Goal: Task Accomplishment & Management: Complete application form

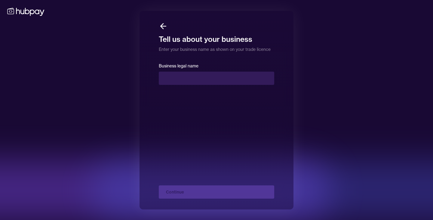
click at [233, 88] on form "Business legal name Continue" at bounding box center [216, 130] width 115 height 136
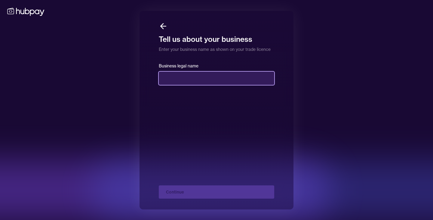
click at [233, 82] on input "text" at bounding box center [216, 77] width 115 height 13
click at [180, 77] on input "text" at bounding box center [216, 77] width 115 height 13
paste input "**********"
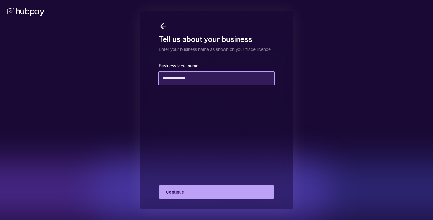
type input "**********"
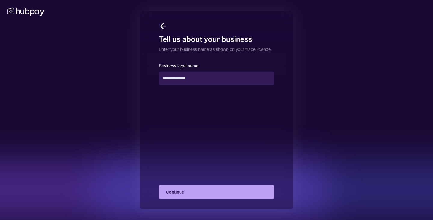
click at [226, 190] on button "Continue" at bounding box center [216, 191] width 115 height 13
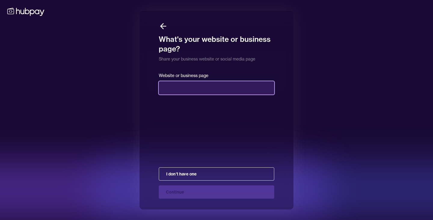
click at [183, 87] on input "text" at bounding box center [216, 87] width 115 height 13
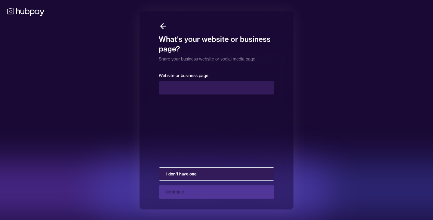
drag, startPoint x: 196, startPoint y: 182, endPoint x: 195, endPoint y: 177, distance: 4.6
click at [196, 181] on div "I don't have one Continue" at bounding box center [216, 180] width 115 height 36
click at [196, 174] on button "I don't have one" at bounding box center [216, 173] width 115 height 13
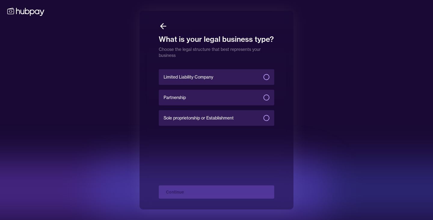
click at [242, 75] on label "Limited Liability Company" at bounding box center [216, 77] width 115 height 16
click at [263, 75] on button "Limited Liability Company" at bounding box center [266, 77] width 6 height 6
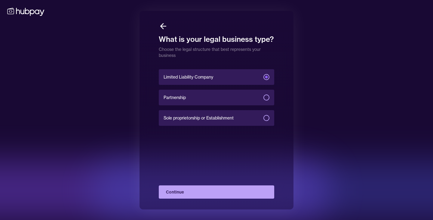
type button "LIMITED_LIABILITY_COMPANY"
click at [225, 198] on button "Continue" at bounding box center [216, 191] width 115 height 13
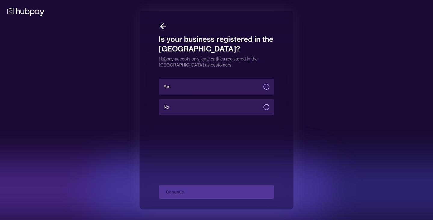
click at [231, 90] on label "Yes" at bounding box center [216, 87] width 115 height 16
click at [263, 90] on button "Yes" at bounding box center [266, 87] width 6 height 6
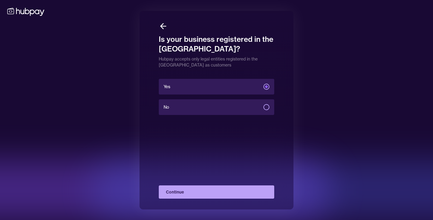
click at [220, 184] on div "Yes No Continue" at bounding box center [216, 138] width 115 height 121
click at [219, 192] on button "Continue" at bounding box center [216, 191] width 115 height 13
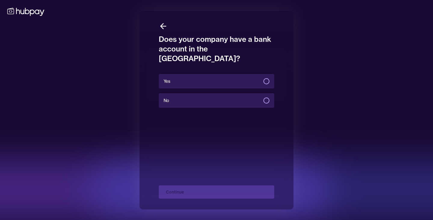
click at [237, 96] on label "No" at bounding box center [216, 100] width 115 height 14
click at [263, 97] on button "No" at bounding box center [266, 100] width 6 height 6
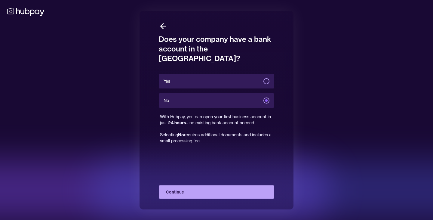
click at [227, 191] on button "Continue" at bounding box center [216, 191] width 115 height 13
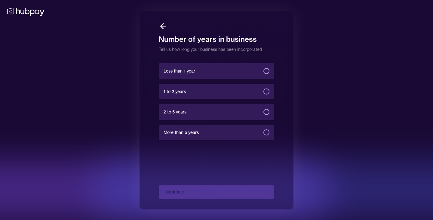
click at [231, 69] on label "Less than 1 year" at bounding box center [216, 71] width 115 height 16
click at [263, 69] on button "Less than 1 year" at bounding box center [266, 71] width 6 height 6
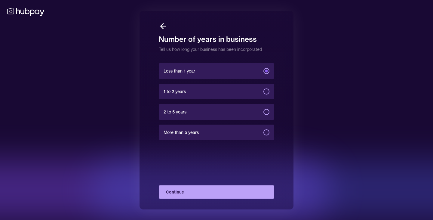
click at [232, 191] on button "Continue" at bounding box center [216, 191] width 115 height 13
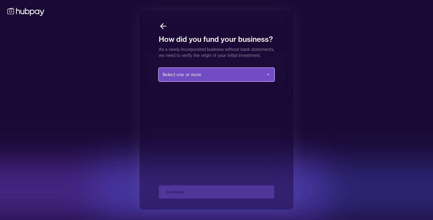
click at [214, 81] on button "Select one or more" at bounding box center [216, 74] width 115 height 13
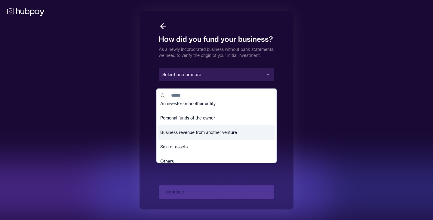
scroll to position [7, 0]
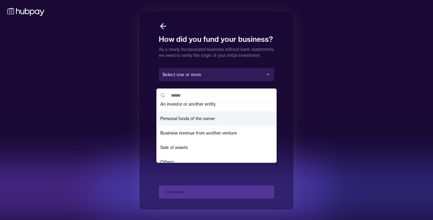
click at [216, 119] on div "Personal funds of the owner" at bounding box center [216, 118] width 117 height 14
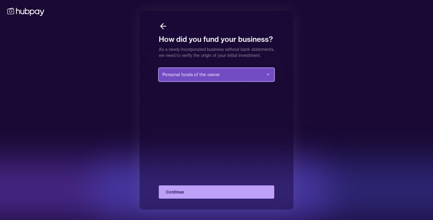
click at [216, 78] on span "Personal funds of the owner" at bounding box center [190, 74] width 57 height 6
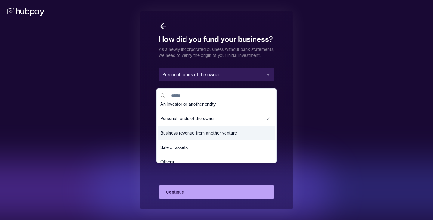
click at [214, 131] on span "Business revenue from another venture" at bounding box center [198, 133] width 77 height 6
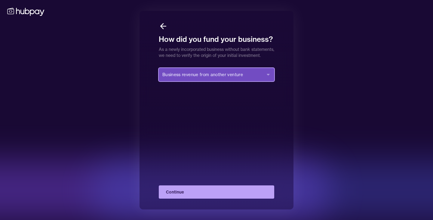
click at [215, 78] on span "Business revenue from another venture" at bounding box center [202, 74] width 81 height 6
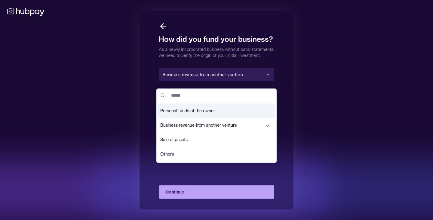
scroll to position [0, 0]
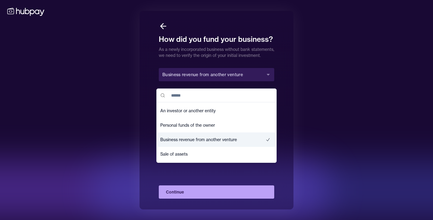
click at [199, 137] on span "Business revenue from another venture" at bounding box center [198, 139] width 77 height 6
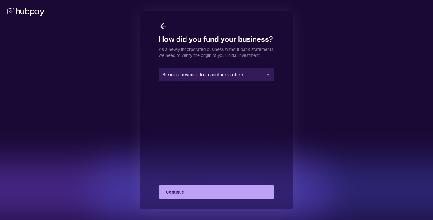
click at [213, 197] on button "Continue" at bounding box center [216, 191] width 115 height 13
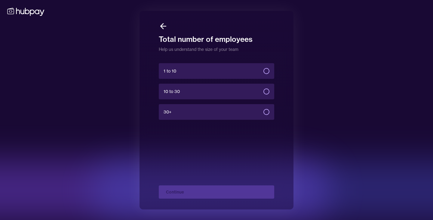
drag, startPoint x: 211, startPoint y: 71, endPoint x: 233, endPoint y: 99, distance: 35.5
click at [211, 71] on label "1 to 10" at bounding box center [216, 71] width 115 height 16
click at [263, 71] on button "1 to 10" at bounding box center [266, 71] width 6 height 6
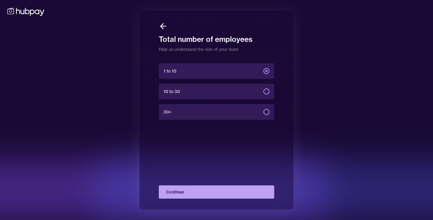
click at [207, 194] on button "Continue" at bounding box center [216, 191] width 115 height 13
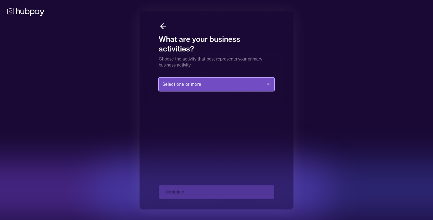
click at [209, 84] on button "Select one or more" at bounding box center [216, 84] width 115 height 13
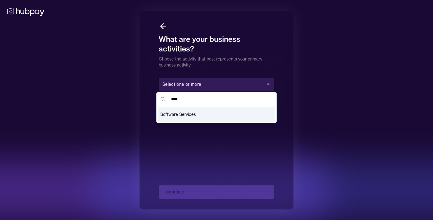
type input "****"
click at [210, 114] on div "Software Services" at bounding box center [216, 114] width 117 height 14
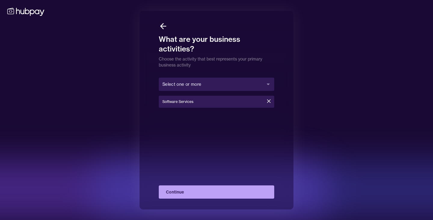
click at [210, 114] on div "Select one or more Software Services Continue" at bounding box center [216, 138] width 115 height 121
click at [230, 196] on button "Continue" at bounding box center [216, 191] width 115 height 13
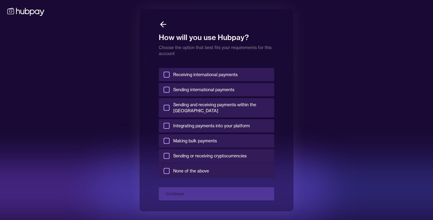
click at [209, 79] on label "Receiving international payments" at bounding box center [216, 74] width 115 height 13
click at [169, 78] on button "Receiving international payments" at bounding box center [166, 74] width 6 height 6
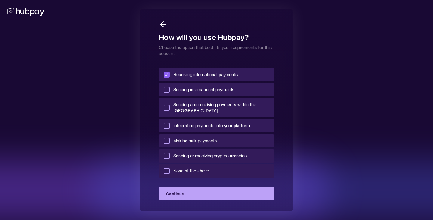
click at [211, 90] on span "Sending international payments" at bounding box center [203, 90] width 61 height 6
click at [169, 90] on button "Sending international payments" at bounding box center [166, 90] width 6 height 6
click at [208, 108] on span "Sending and receiving payments within the [GEOGRAPHIC_DATA]" at bounding box center [221, 108] width 96 height 12
click at [169, 108] on button "Sending and receiving payments within the [GEOGRAPHIC_DATA]" at bounding box center [166, 108] width 6 height 6
click at [211, 123] on span "Integrating payments into your platform" at bounding box center [211, 126] width 77 height 6
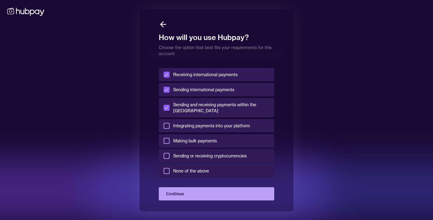
click at [169, 123] on button "Integrating payments into your platform" at bounding box center [166, 126] width 6 height 6
drag, startPoint x: 205, startPoint y: 134, endPoint x: 212, endPoint y: 144, distance: 12.3
click at [206, 138] on span "Making bulk payments" at bounding box center [195, 141] width 44 height 6
click at [169, 138] on button "Making bulk payments" at bounding box center [166, 141] width 6 height 6
click at [214, 153] on span "Sending or receiving cryptocurrencies" at bounding box center [209, 156] width 73 height 6
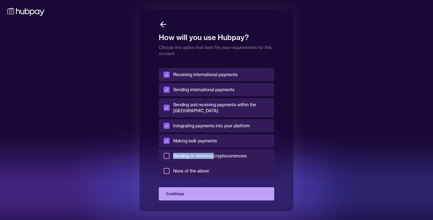
click at [173, 152] on label "Sending or receiving cryptocurrencies" at bounding box center [216, 155] width 115 height 13
click at [169, 153] on button "Sending or receiving cryptocurrencies" at bounding box center [166, 156] width 6 height 6
click at [218, 194] on button "Continue" at bounding box center [216, 193] width 115 height 13
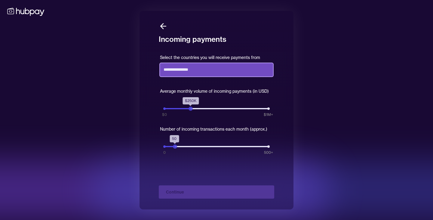
click at [213, 70] on input "text" at bounding box center [216, 69] width 113 height 13
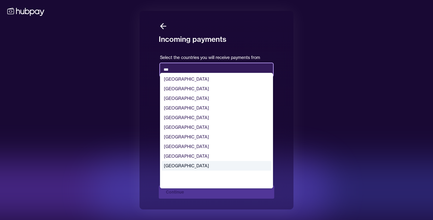
click at [203, 167] on div "[GEOGRAPHIC_DATA]" at bounding box center [216, 166] width 110 height 10
type input "***"
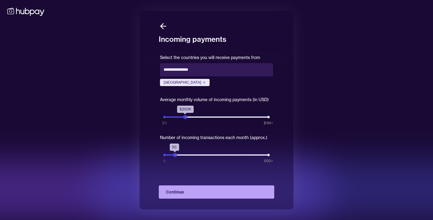
drag, startPoint x: 190, startPoint y: 117, endPoint x: 184, endPoint y: 118, distance: 5.9
click at [184, 118] on div "$200K" at bounding box center [185, 117] width 4 height 4
drag, startPoint x: 182, startPoint y: 119, endPoint x: 175, endPoint y: 122, distance: 7.5
click at [172, 121] on div "Select the countries you will receive payments from [GEOGRAPHIC_DATA] Average m…" at bounding box center [216, 104] width 113 height 103
drag, startPoint x: 173, startPoint y: 154, endPoint x: 168, endPoint y: 156, distance: 5.5
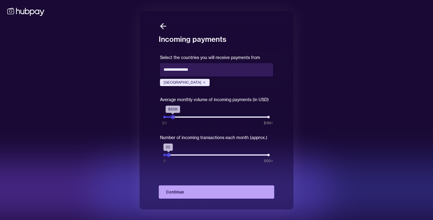
click at [168, 156] on div "20" at bounding box center [168, 155] width 4 height 4
click at [168, 157] on div "Select the countries you will receive payments from [GEOGRAPHIC_DATA] Average m…" at bounding box center [216, 116] width 115 height 127
click at [211, 189] on button "Continue" at bounding box center [216, 191] width 115 height 13
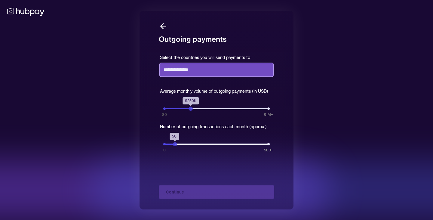
click at [198, 73] on div at bounding box center [216, 69] width 113 height 17
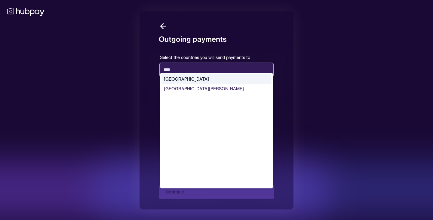
click at [205, 78] on div "[GEOGRAPHIC_DATA]" at bounding box center [216, 79] width 110 height 10
type input "****"
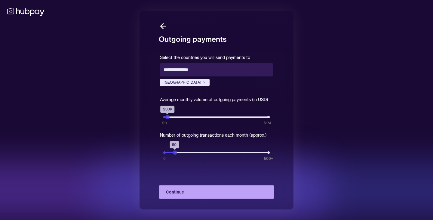
drag, startPoint x: 173, startPoint y: 118, endPoint x: 168, endPoint y: 116, distance: 5.2
click at [168, 116] on div "$30K" at bounding box center [167, 117] width 4 height 4
drag, startPoint x: 171, startPoint y: 154, endPoint x: 187, endPoint y: 185, distance: 35.2
click at [166, 156] on div "Select the countries you will send payments to Netherlands Average monthly volu…" at bounding box center [216, 116] width 115 height 127
click at [189, 190] on button "Continue" at bounding box center [216, 191] width 115 height 13
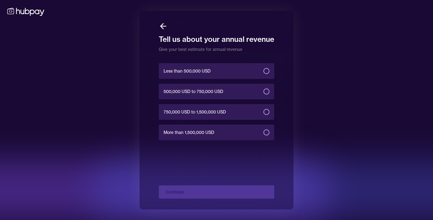
click at [239, 71] on label "Less than 500,000 USD" at bounding box center [216, 71] width 115 height 16
click at [263, 71] on button "Less than 500,000 USD" at bounding box center [266, 71] width 6 height 6
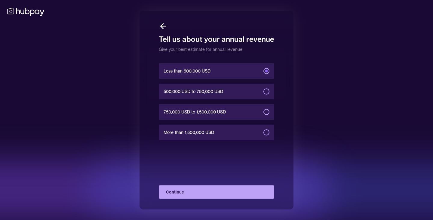
click at [205, 193] on button "Continue" at bounding box center [216, 191] width 115 height 13
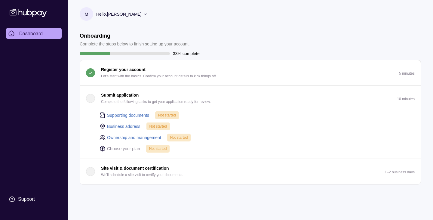
click at [131, 114] on link "Supporting documents" at bounding box center [128, 115] width 42 height 7
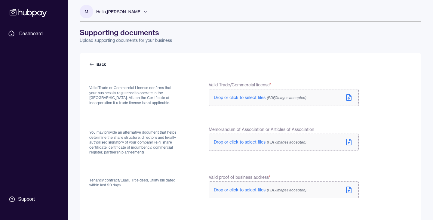
scroll to position [3, 0]
click at [244, 96] on span "Drop or click to select files (PDF/Images accepted)" at bounding box center [260, 96] width 93 height 5
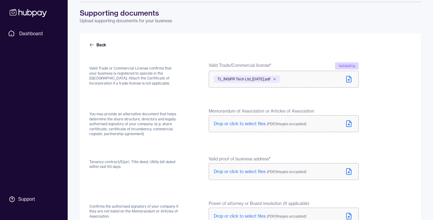
click at [235, 124] on span "Drop or click to select files (PDF/Images accepted)" at bounding box center [260, 123] width 93 height 5
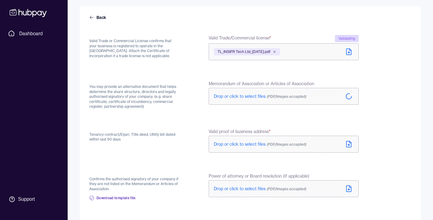
scroll to position [50, 0]
click at [245, 142] on span "Drop or click to select files (PDF/Images accepted)" at bounding box center [260, 143] width 93 height 5
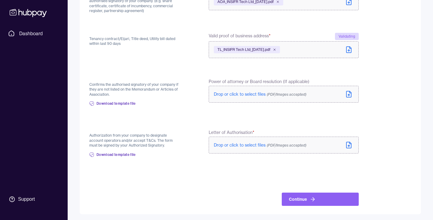
scroll to position [146, 0]
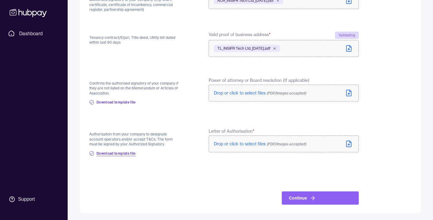
click at [127, 153] on span "Download template file" at bounding box center [115, 153] width 39 height 5
click at [138, 55] on div "Tenancy contract/Eijari, Title deed, Utility bill dated within last 90 days" at bounding box center [134, 45] width 90 height 26
click at [321, 197] on button "Continue" at bounding box center [319, 197] width 77 height 13
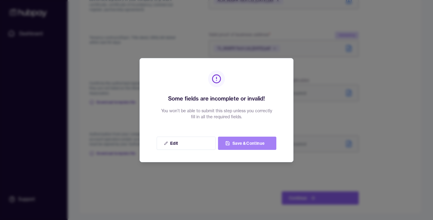
click at [253, 146] on button "Save & Continue" at bounding box center [247, 142] width 58 height 13
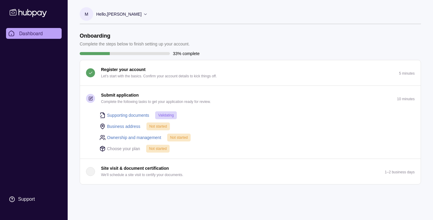
click at [123, 126] on link "Business address" at bounding box center [123, 126] width 33 height 7
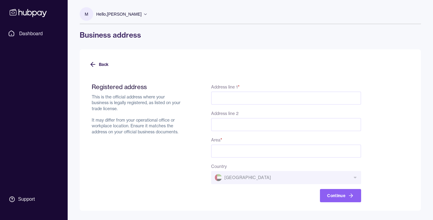
click at [231, 93] on input "Address line 1 *" at bounding box center [286, 97] width 150 height 13
paste input "**********"
type input "**********"
click at [218, 119] on input "Address line 2" at bounding box center [286, 124] width 150 height 13
paste input "*******"
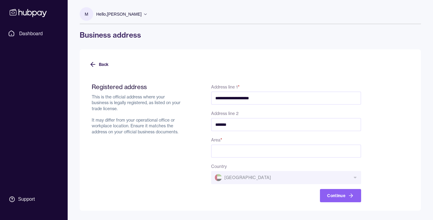
type input "*******"
click at [242, 146] on input "Area *" at bounding box center [286, 150] width 150 height 13
paste input "**********"
type input "**********"
click at [331, 194] on button "Continue" at bounding box center [340, 195] width 41 height 13
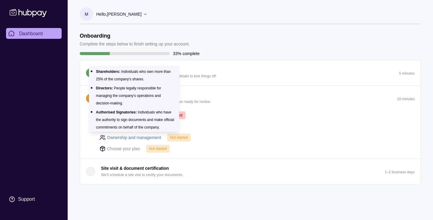
click at [147, 139] on link "Ownership and management" at bounding box center [134, 137] width 54 height 7
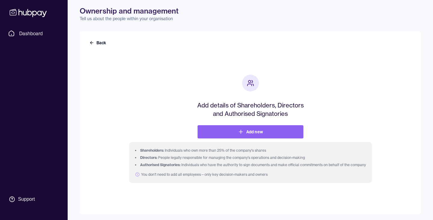
scroll to position [26, 0]
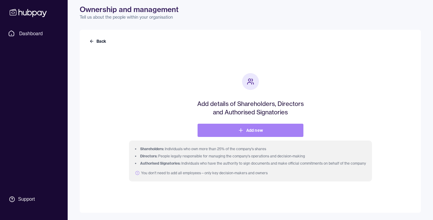
click at [257, 134] on link "Add new" at bounding box center [250, 129] width 106 height 13
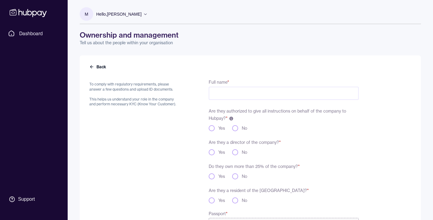
click at [254, 94] on input "Full name *" at bounding box center [283, 93] width 150 height 13
paste input "**********"
type input "**********"
click at [293, 133] on div "**********" at bounding box center [283, 197] width 150 height 239
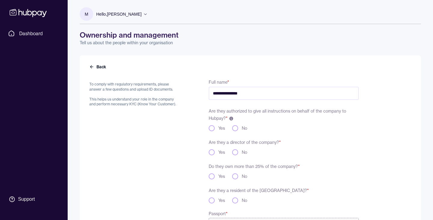
click at [222, 127] on label "Yes" at bounding box center [221, 128] width 7 height 6
click at [214, 127] on button "Yes" at bounding box center [211, 128] width 6 height 6
type button "yes"
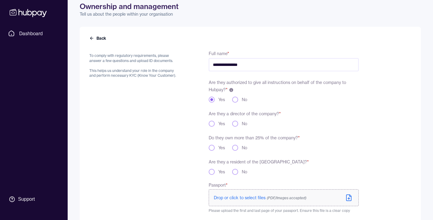
scroll to position [29, 0]
click at [212, 121] on button "Yes" at bounding box center [211, 123] width 6 height 6
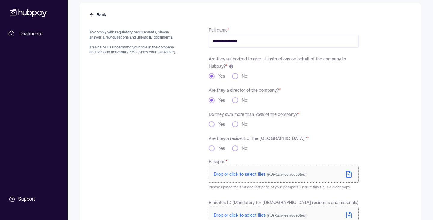
click at [210, 127] on div "Yes" at bounding box center [216, 124] width 16 height 6
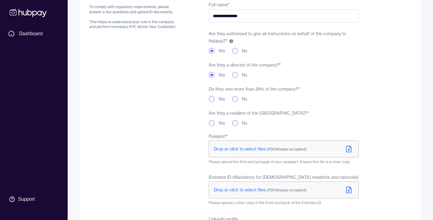
scroll to position [81, 0]
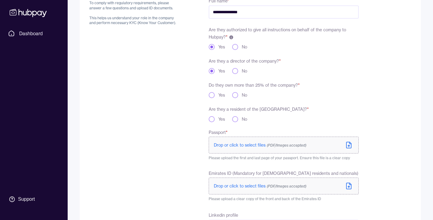
click at [211, 118] on button "Yes" at bounding box center [211, 119] width 6 height 6
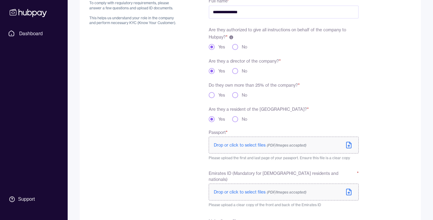
click at [213, 95] on button "Yes" at bounding box center [211, 95] width 6 height 6
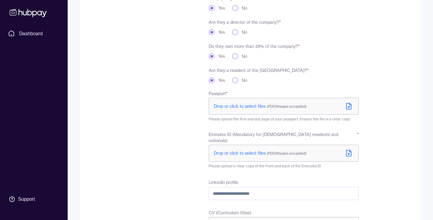
scroll to position [119, 0]
click at [240, 108] on span "Drop or click to select files (PDF/Images accepted)" at bounding box center [260, 106] width 93 height 5
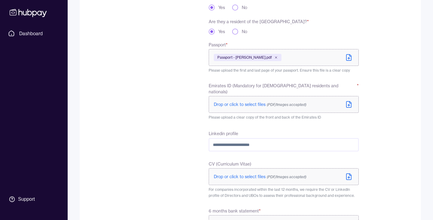
scroll to position [169, 0]
click at [253, 101] on span "Drop or click to select files (PDF/Images accepted)" at bounding box center [260, 103] width 93 height 5
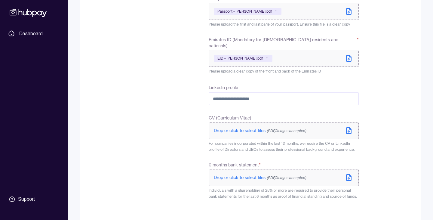
scroll to position [215, 0]
click at [248, 127] on span "Drop or click to select files (PDF/Images accepted)" at bounding box center [260, 129] width 93 height 5
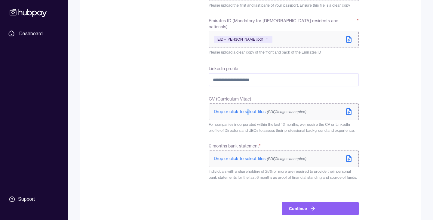
scroll to position [238, 0]
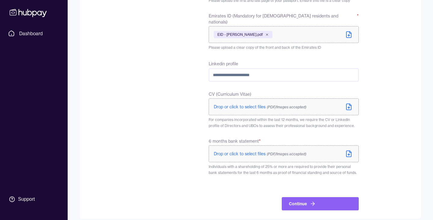
click at [250, 151] on span "Drop or click to select files (PDF/Images accepted)" at bounding box center [260, 153] width 93 height 5
click at [233, 104] on span "Drop or click to select files (PDF/Images accepted)" at bounding box center [260, 106] width 93 height 5
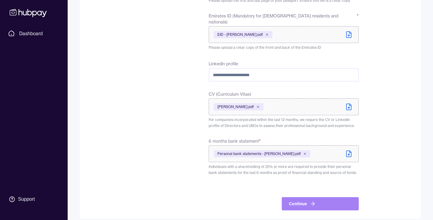
click at [326, 197] on button "Continue" at bounding box center [319, 203] width 77 height 13
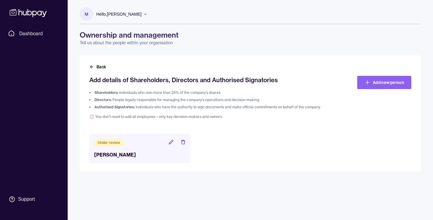
click at [331, 184] on div "M Hello, [PERSON_NAME] INSIFR Tech Ltd Change account Manage users Terms and co…" at bounding box center [250, 110] width 365 height 220
click at [203, 104] on ol "Shareholders: Individuals who own more than 25% of the company's shares Directo…" at bounding box center [209, 99] width 241 height 19
click at [170, 142] on icon at bounding box center [171, 142] width 4 height 4
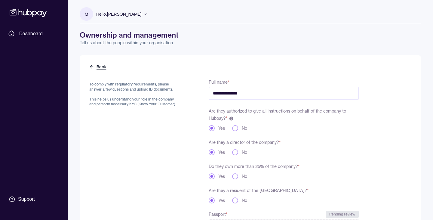
click at [93, 64] on icon at bounding box center [91, 66] width 5 height 5
